Goal: Task Accomplishment & Management: Manage account settings

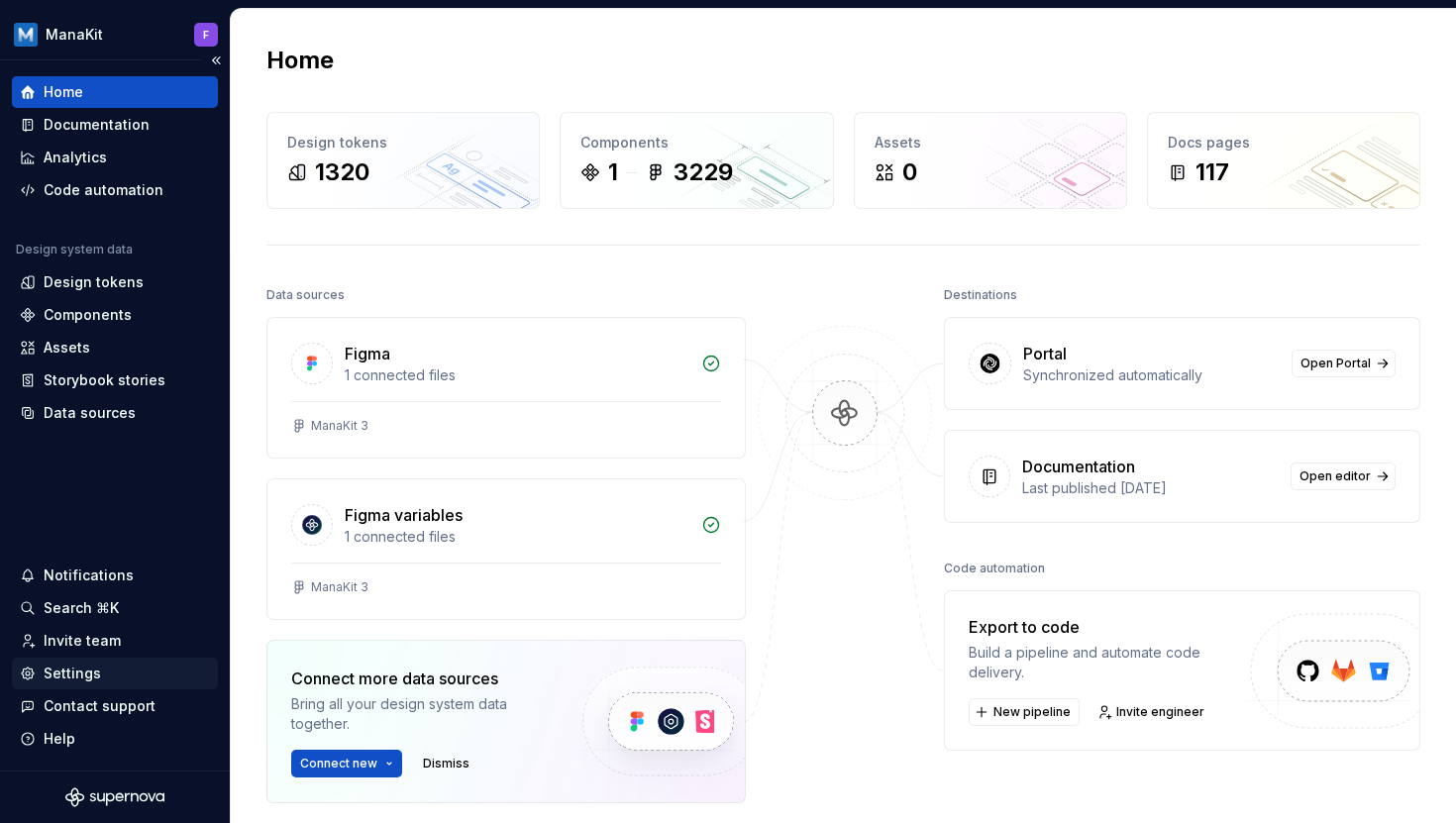
click at [85, 681] on div "Settings" at bounding box center [73, 674] width 58 height 20
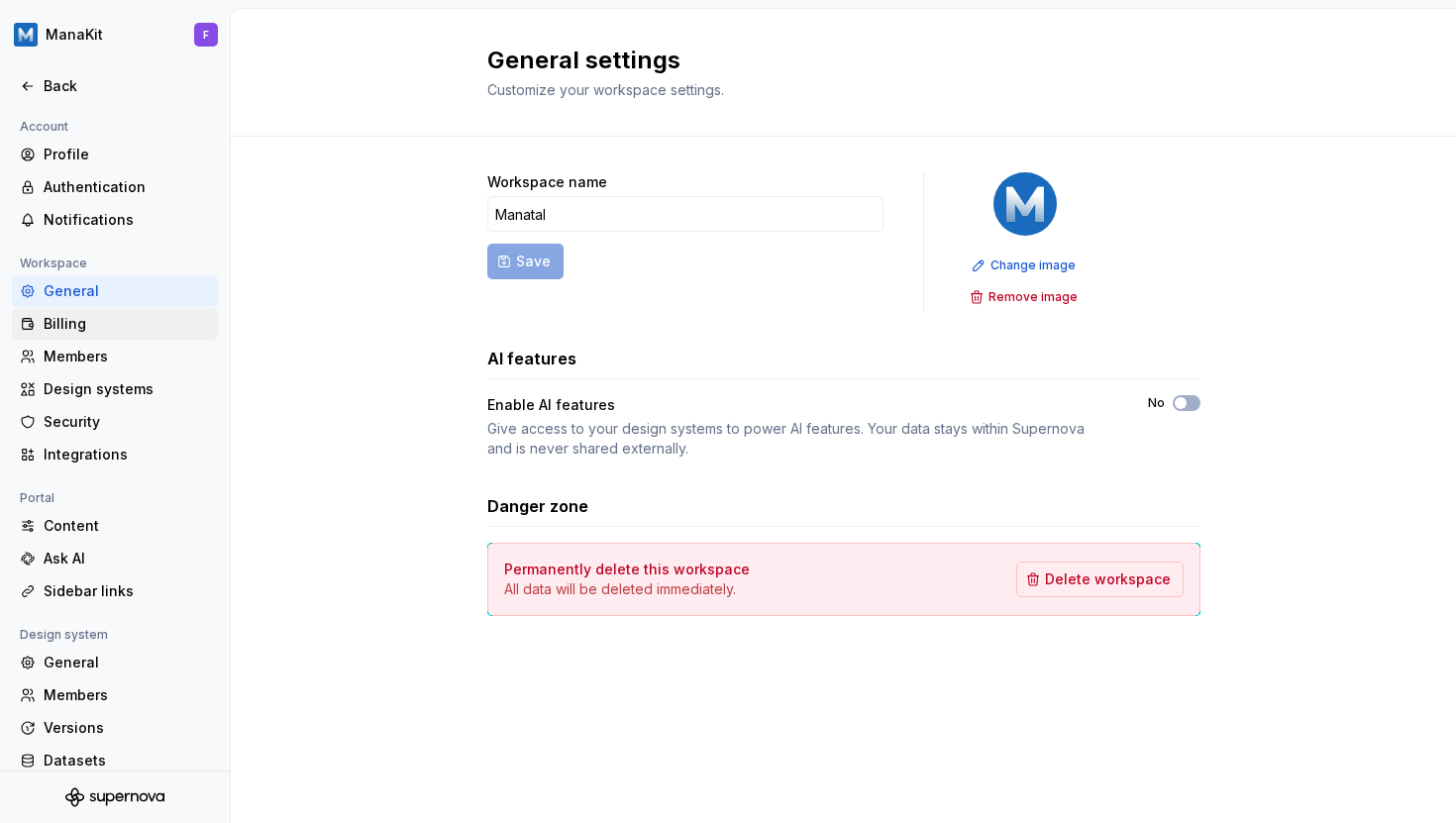
click at [80, 331] on div "Billing" at bounding box center [127, 324] width 166 height 20
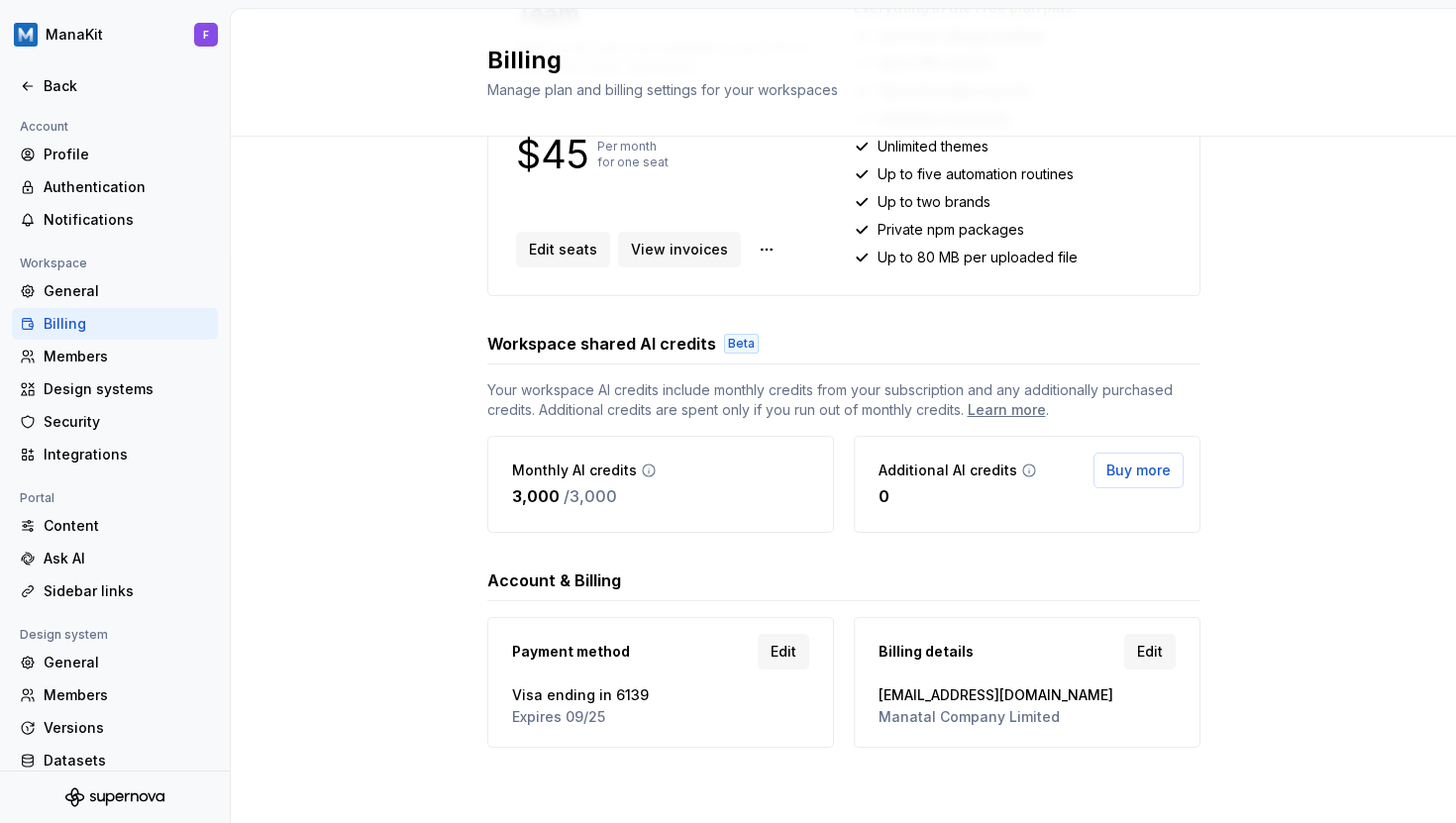
scroll to position [338, 0]
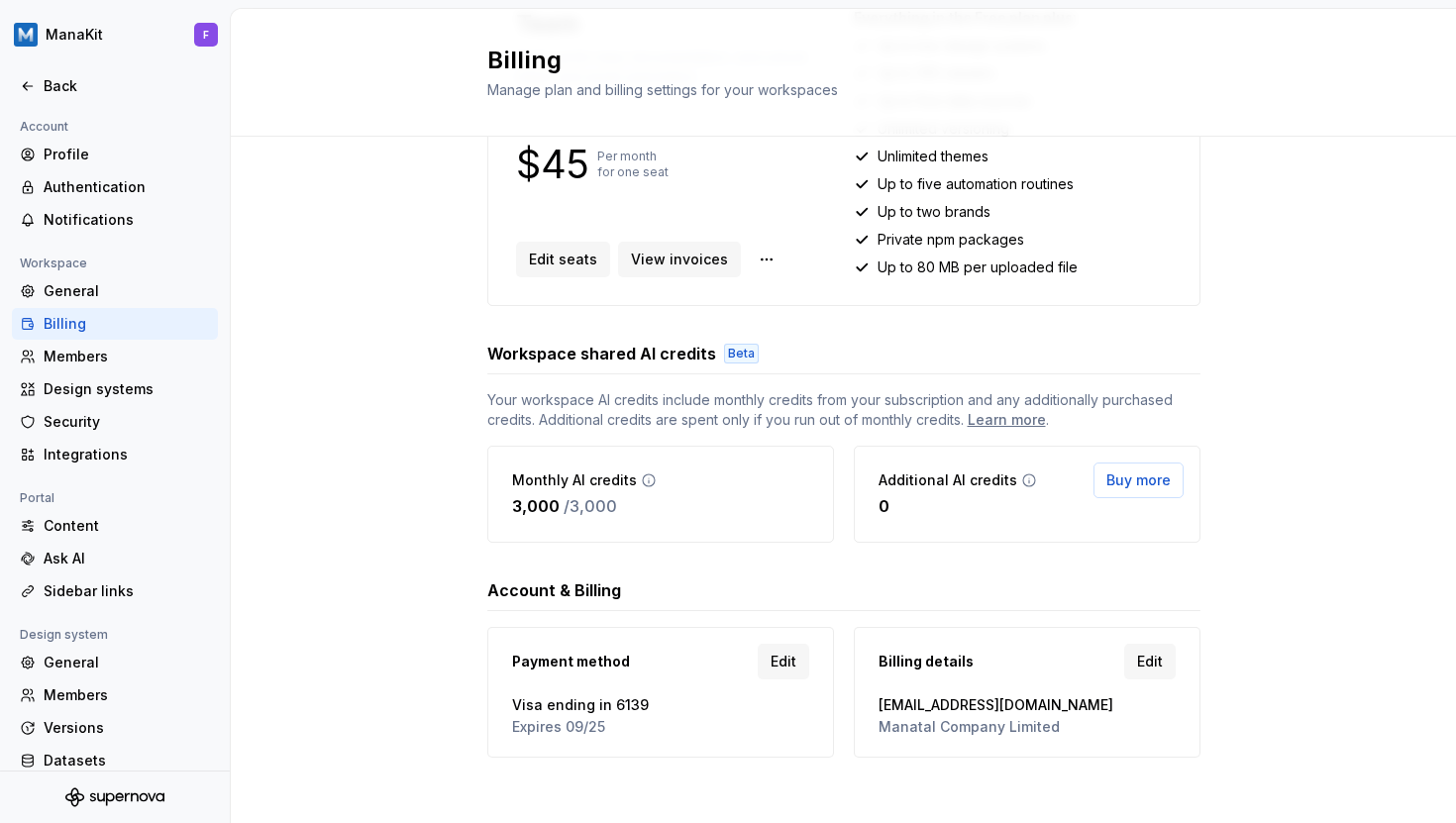
click at [1180, 651] on div "Billing details Edit [EMAIL_ADDRESS][DOMAIN_NAME] Manatal Company Limited" at bounding box center [1027, 691] width 321 height 105
click at [1149, 659] on span "Edit" at bounding box center [1150, 662] width 26 height 20
